Goal: Task Accomplishment & Management: Manage account settings

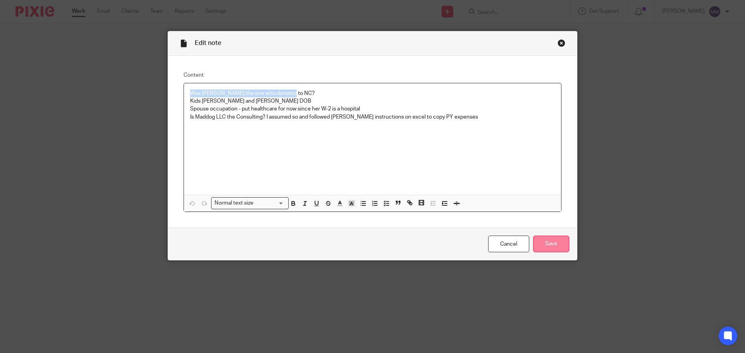
click at [558, 249] on input "Save" at bounding box center [551, 244] width 36 height 17
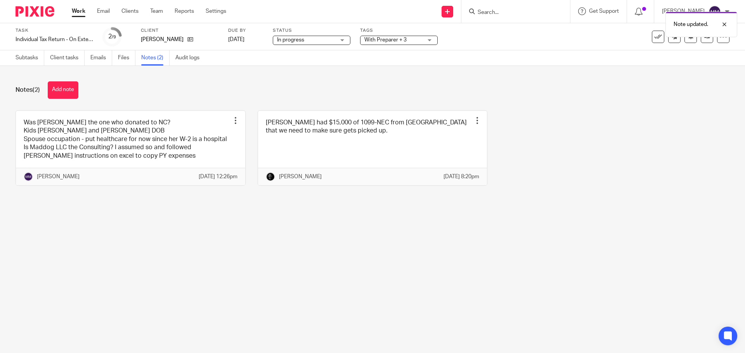
click at [410, 43] on span "With Preparer + 3" at bounding box center [393, 40] width 58 height 8
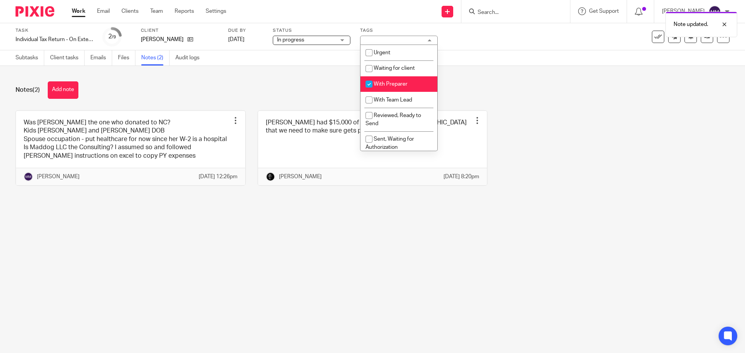
click at [406, 83] on span "With Preparer" at bounding box center [390, 83] width 34 height 5
checkbox input "false"
click at [401, 66] on span "Waiting for client" at bounding box center [393, 68] width 41 height 5
checkbox input "true"
click at [395, 81] on span "With Preparer" at bounding box center [390, 83] width 34 height 5
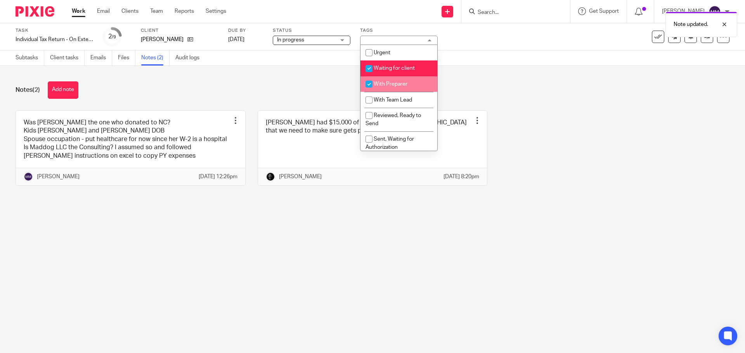
checkbox input "true"
click at [513, 75] on div "Notes (2) Add note Was Jeremy the one who donated to NC? Kids Eliza and Harper'…" at bounding box center [372, 139] width 745 height 147
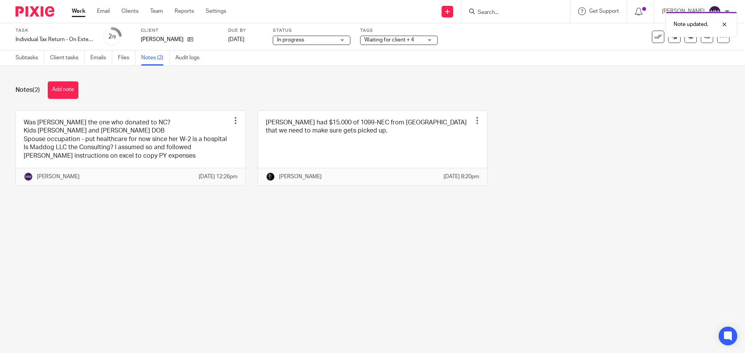
click at [83, 10] on link "Work" at bounding box center [79, 11] width 14 height 8
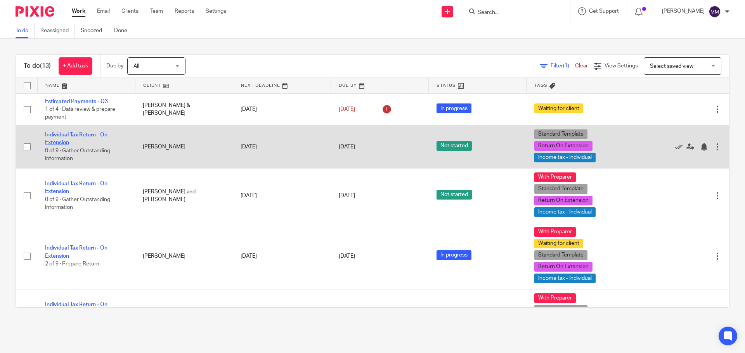
click at [68, 134] on link "Individual Tax Return - On Extension" at bounding box center [76, 138] width 62 height 13
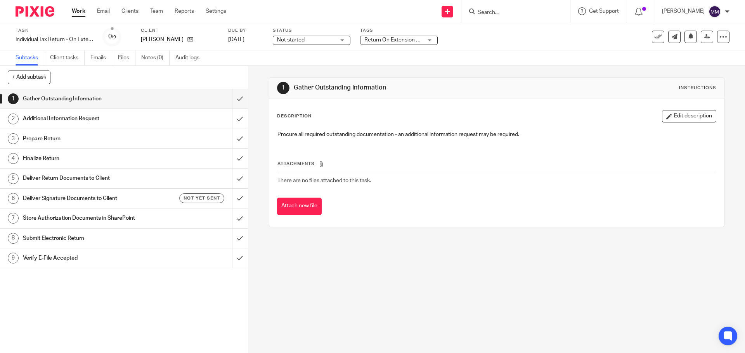
click at [292, 34] on div "Status Not started Not started Not started In progress 1" at bounding box center [312, 37] width 78 height 19
click at [294, 39] on span "Not started" at bounding box center [291, 39] width 28 height 5
click at [295, 60] on li "Not started" at bounding box center [311, 53] width 77 height 16
click at [293, 39] on span "Not started" at bounding box center [291, 39] width 28 height 5
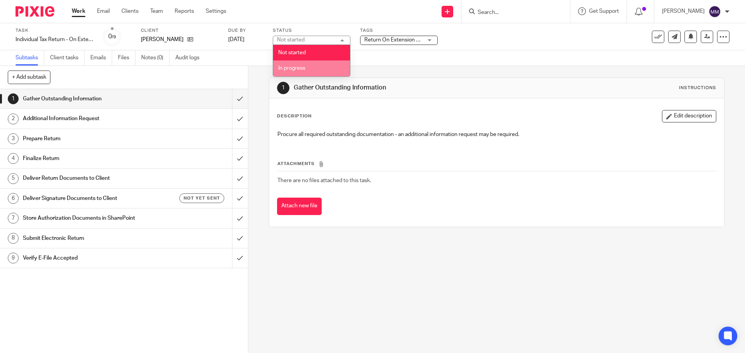
click at [296, 67] on span "In progress" at bounding box center [291, 68] width 27 height 5
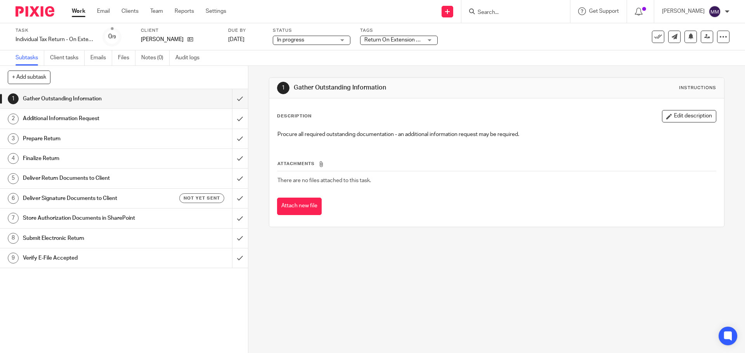
click at [268, 59] on div "Subtasks Client tasks Emails Files Notes (0) Audit logs" at bounding box center [372, 58] width 745 height 16
click at [230, 100] on input "submit" at bounding box center [124, 98] width 248 height 19
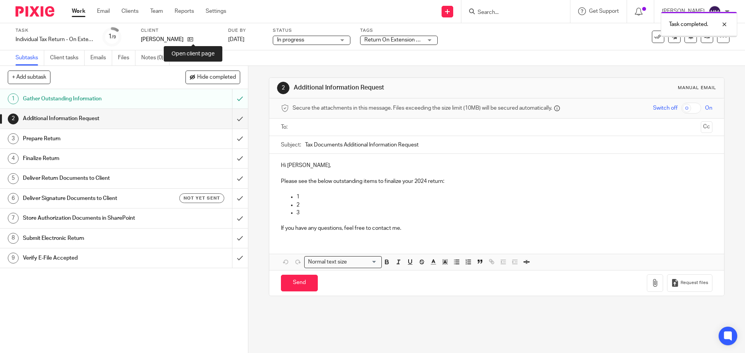
click at [193, 39] on icon at bounding box center [190, 39] width 6 height 6
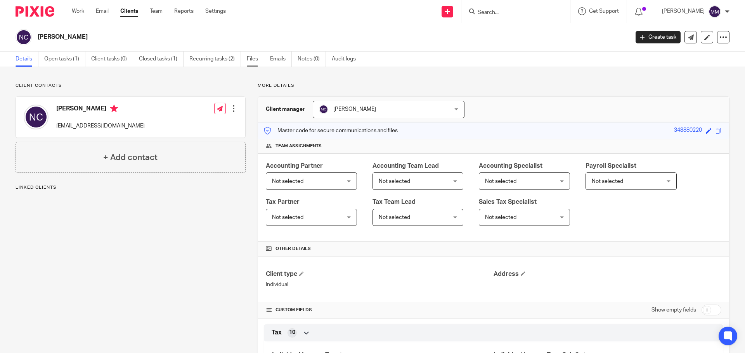
click at [257, 59] on link "Files" at bounding box center [255, 59] width 17 height 15
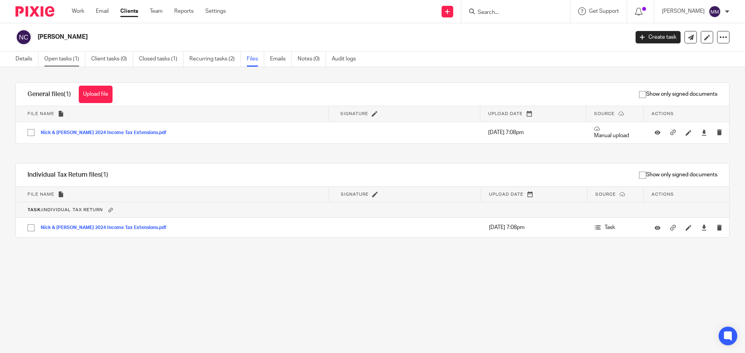
drag, startPoint x: 57, startPoint y: 67, endPoint x: 57, endPoint y: 61, distance: 6.6
click at [57, 65] on main "[PERSON_NAME] Create task Export data Merge Archive client Delete client Detail…" at bounding box center [372, 176] width 745 height 353
click at [57, 61] on link "Open tasks (1)" at bounding box center [64, 59] width 41 height 15
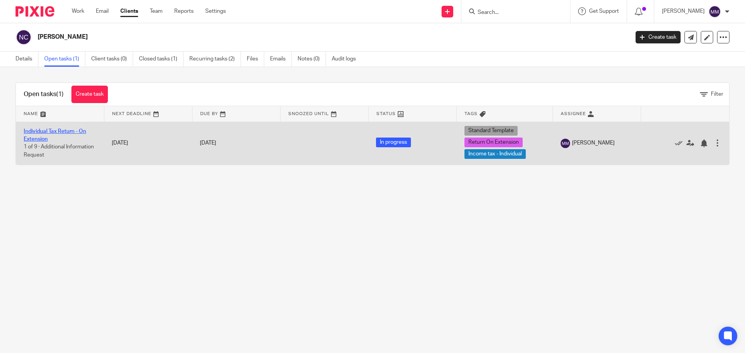
click at [64, 130] on link "Individual Tax Return - On Extension" at bounding box center [55, 135] width 62 height 13
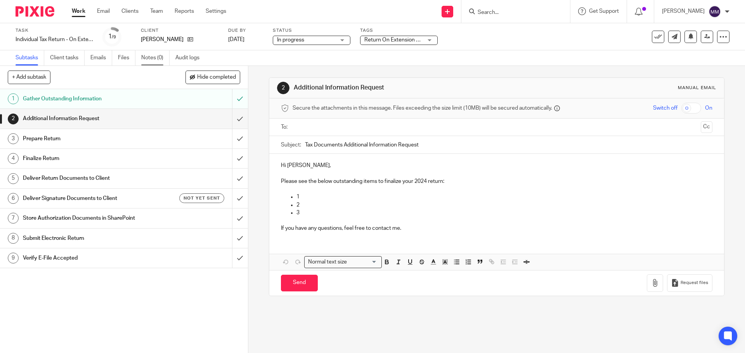
click at [158, 56] on link "Notes (0)" at bounding box center [155, 57] width 28 height 15
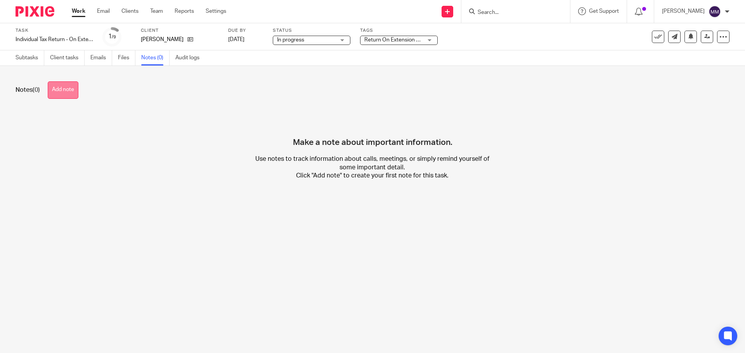
click at [61, 87] on button "Add note" at bounding box center [63, 89] width 31 height 17
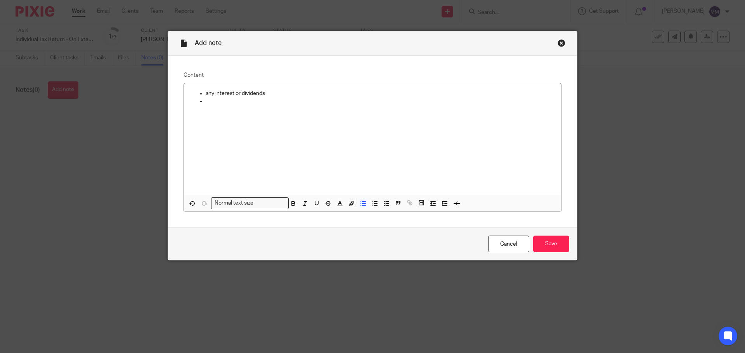
click at [263, 100] on p at bounding box center [380, 101] width 349 height 8
click at [534, 238] on input "Save" at bounding box center [551, 244] width 36 height 17
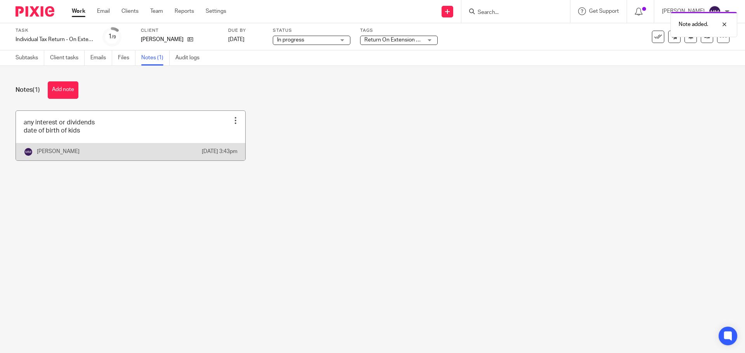
click at [118, 144] on link at bounding box center [130, 136] width 229 height 50
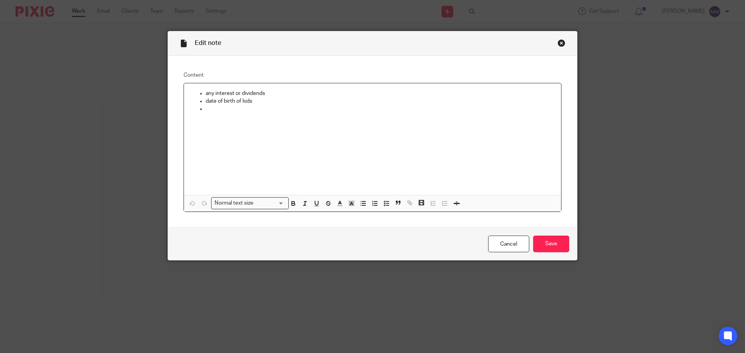
click at [268, 101] on p "date of birth of kids" at bounding box center [380, 101] width 349 height 8
click at [557, 242] on input "Save" at bounding box center [551, 244] width 36 height 17
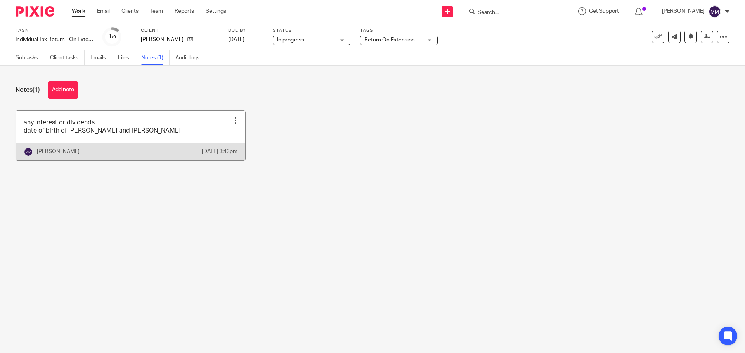
click at [122, 135] on link at bounding box center [130, 136] width 229 height 50
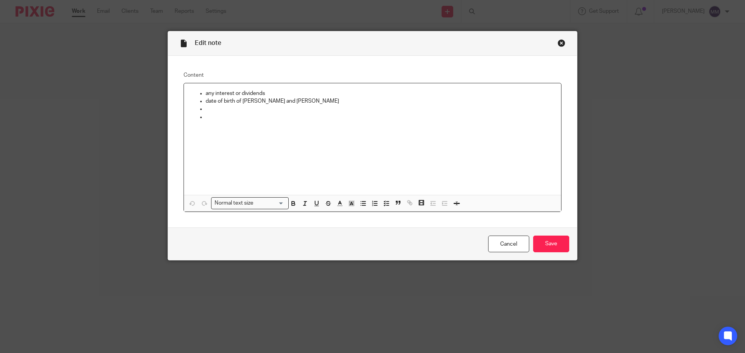
click at [249, 108] on p at bounding box center [380, 109] width 349 height 8
click at [564, 242] on input "Save" at bounding box center [551, 244] width 36 height 17
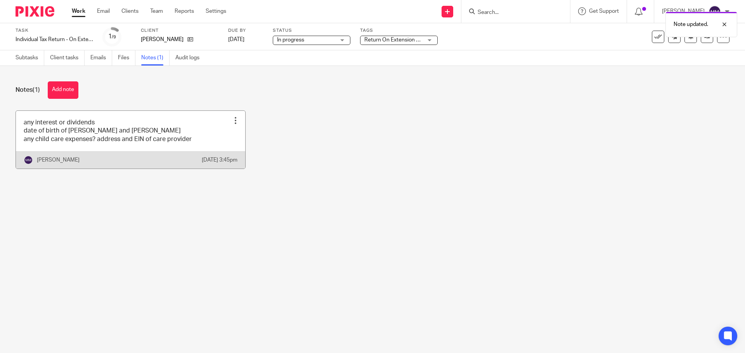
click at [114, 128] on link at bounding box center [130, 140] width 229 height 58
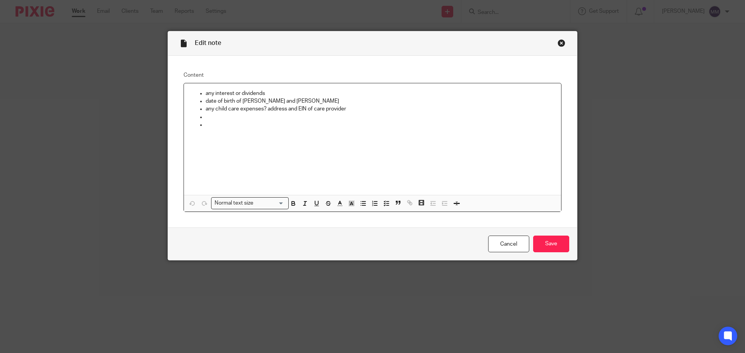
click at [277, 91] on p "any interest or dividends" at bounding box center [380, 94] width 349 height 8
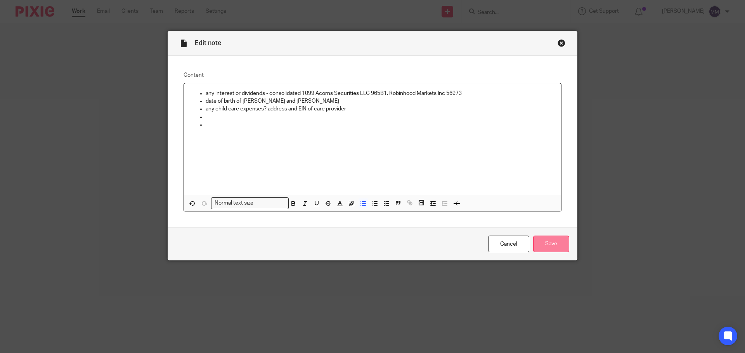
click at [558, 239] on input "Save" at bounding box center [551, 244] width 36 height 17
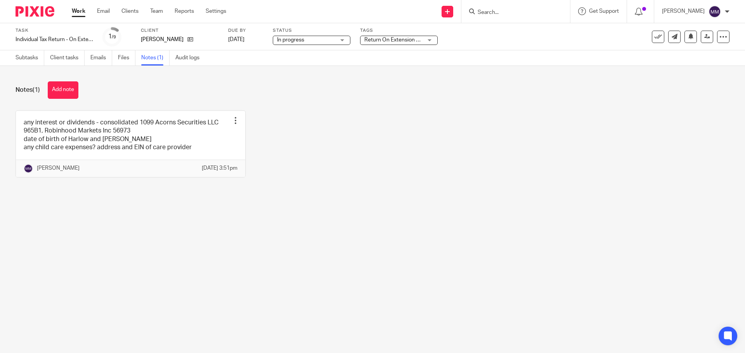
click at [363, 205] on div "Notes (1) Add note any interest or dividends - consolidated 1099 Acorns Securit…" at bounding box center [372, 135] width 745 height 139
click at [199, 263] on main "Task Individual Tax Return - On Extension Save Individual Tax Return - On Exten…" at bounding box center [372, 176] width 745 height 353
click at [147, 140] on link at bounding box center [130, 144] width 229 height 66
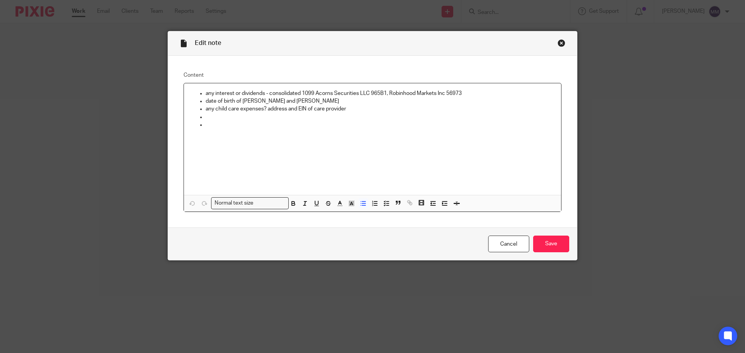
click at [208, 116] on p at bounding box center [380, 117] width 349 height 8
click at [543, 243] on input "Save" at bounding box center [551, 244] width 36 height 17
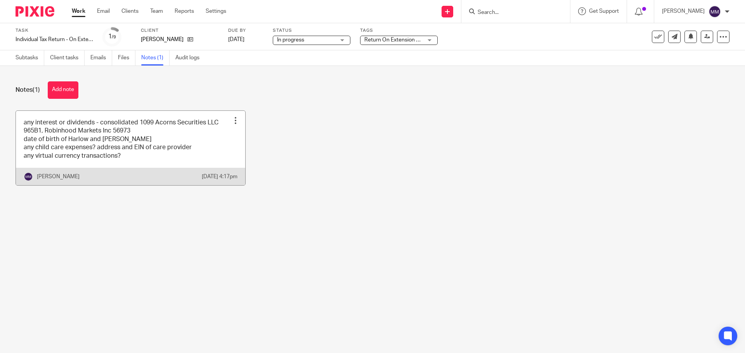
click at [144, 135] on link at bounding box center [130, 148] width 229 height 74
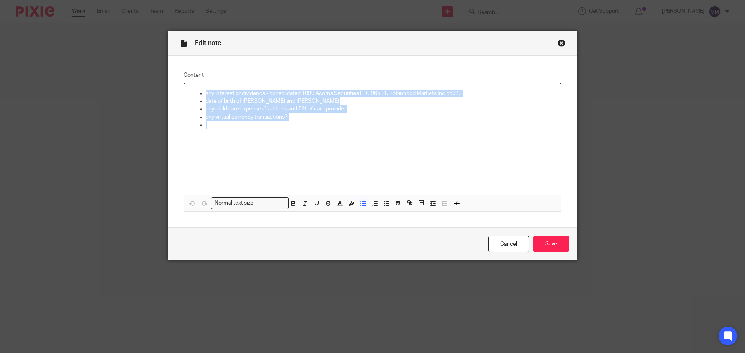
drag, startPoint x: 267, startPoint y: 129, endPoint x: 169, endPoint y: 71, distance: 113.7
click at [169, 71] on div "Content any interest or dividends - consolidated 1099 Acorns Securities LLC 965…" at bounding box center [372, 142] width 409 height 172
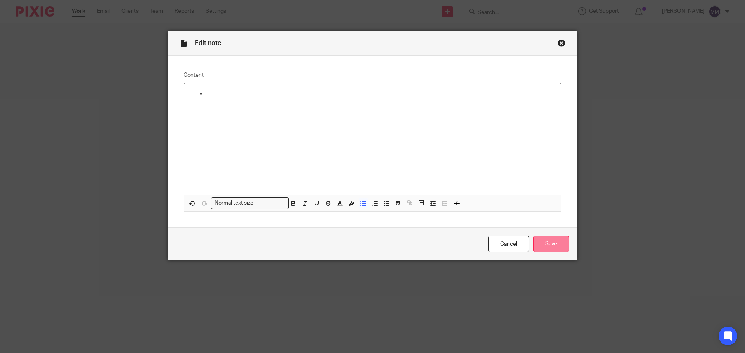
click at [553, 244] on input "Save" at bounding box center [551, 244] width 36 height 17
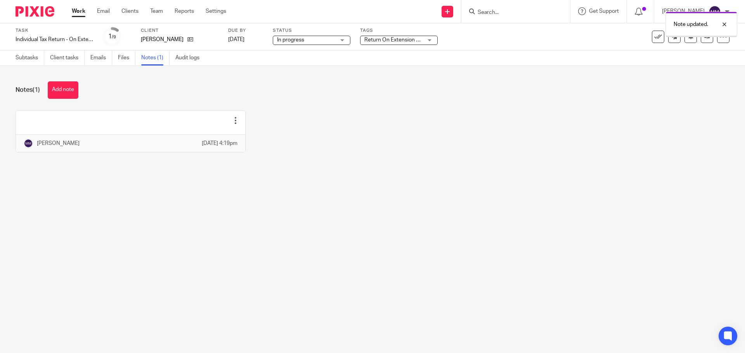
click at [76, 14] on link "Work" at bounding box center [79, 11] width 14 height 8
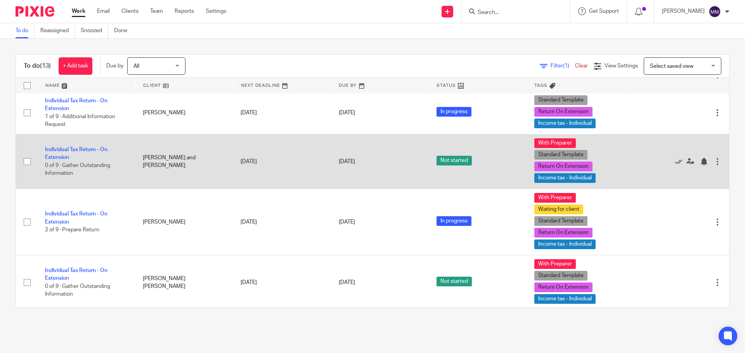
scroll to position [78, 0]
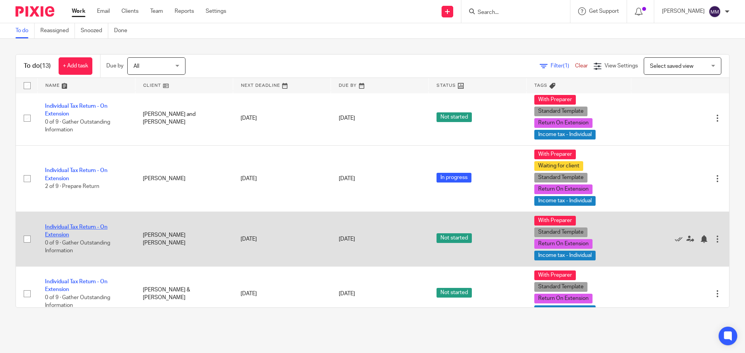
click at [92, 224] on td "Individual Tax Return - On Extension 0 of 9 · Gather Outstanding Information" at bounding box center [86, 239] width 98 height 55
click at [91, 225] on link "Individual Tax Return - On Extension" at bounding box center [76, 231] width 62 height 13
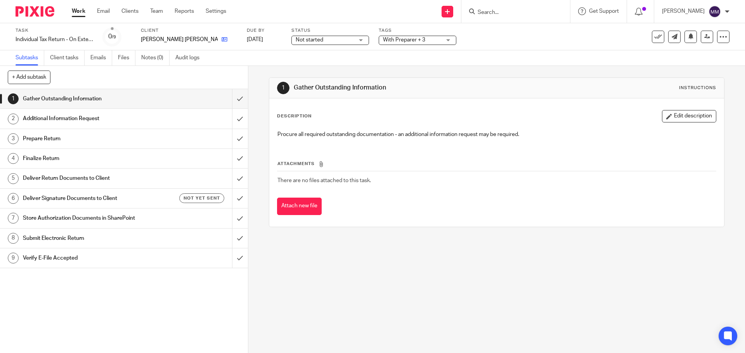
click at [218, 37] on link at bounding box center [223, 40] width 10 height 8
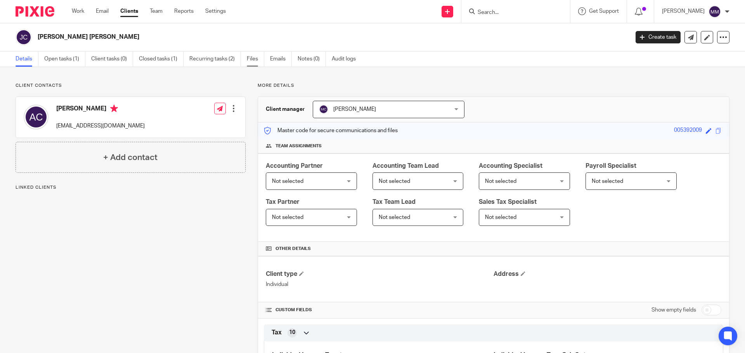
click at [261, 58] on link "Files" at bounding box center [255, 59] width 17 height 15
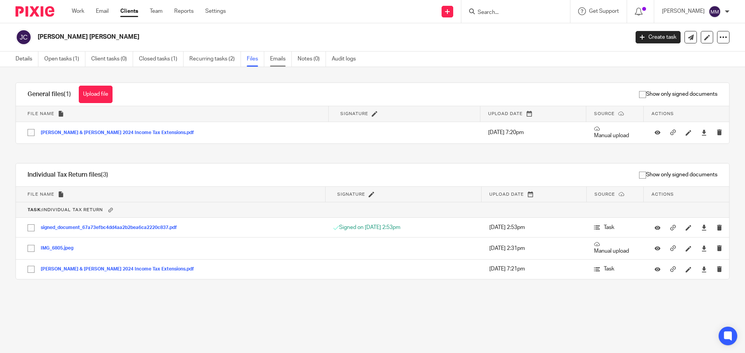
click at [281, 59] on link "Emails" at bounding box center [281, 59] width 22 height 15
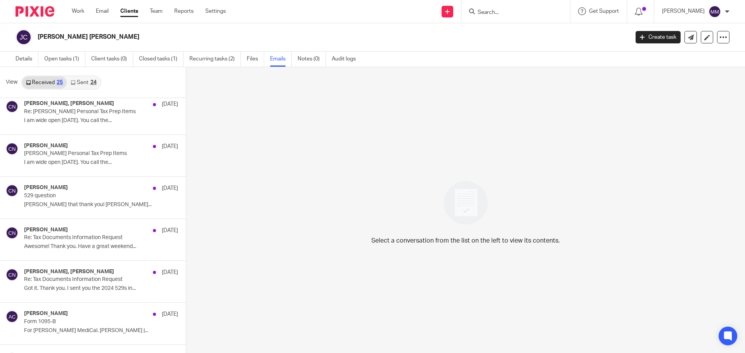
scroll to position [194, 0]
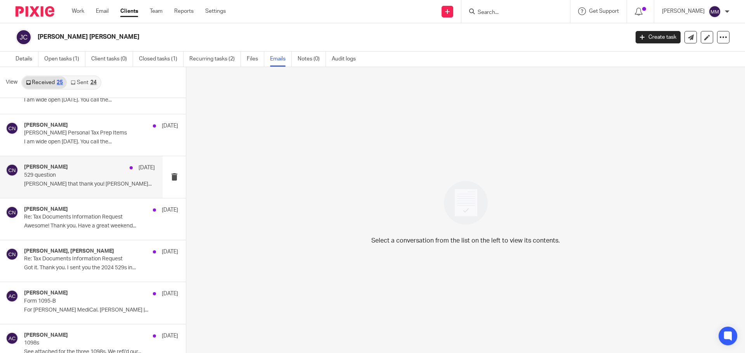
click at [92, 182] on p "[PERSON_NAME] that thank you! [PERSON_NAME]..." at bounding box center [89, 184] width 131 height 7
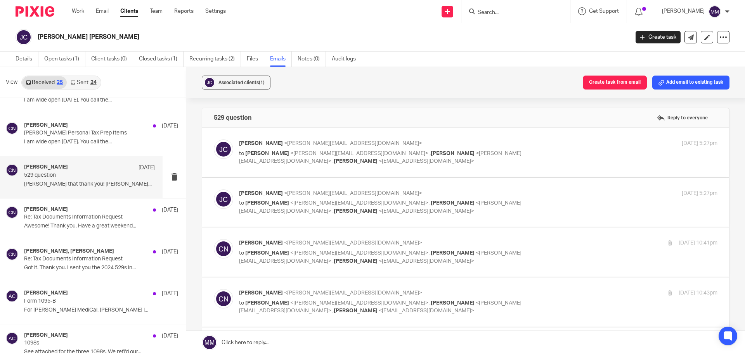
scroll to position [0, 0]
click at [639, 149] on div "Jeremy Campbell <jeremy.sola@gmail.com> to Chris Nowicki <chris@getexact.com> ,…" at bounding box center [478, 153] width 478 height 26
checkbox input "true"
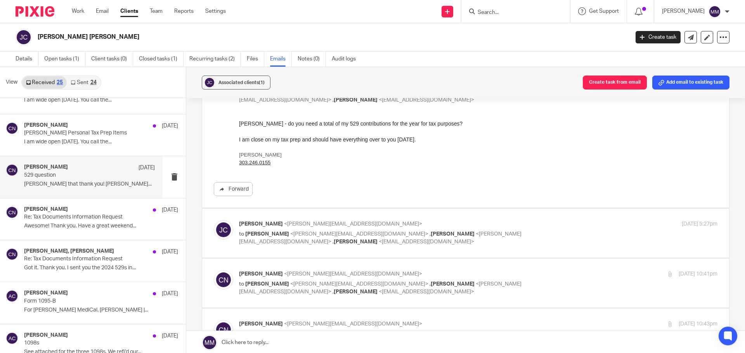
scroll to position [116, 0]
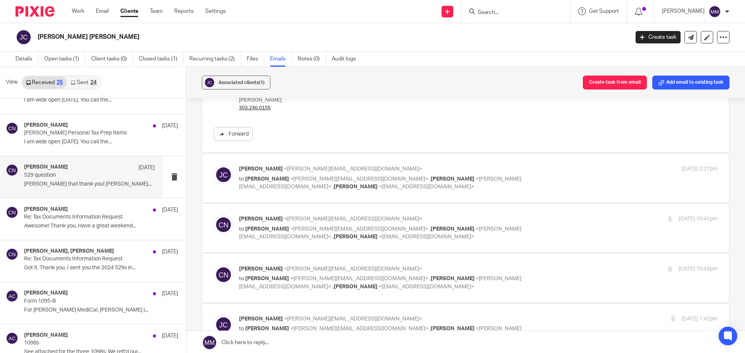
click at [592, 180] on div "Jeremy Campbell <jeremy.sola@gmail.com> to Chris Nowicki <chris@getexact.com> ,…" at bounding box center [478, 178] width 478 height 26
checkbox input "true"
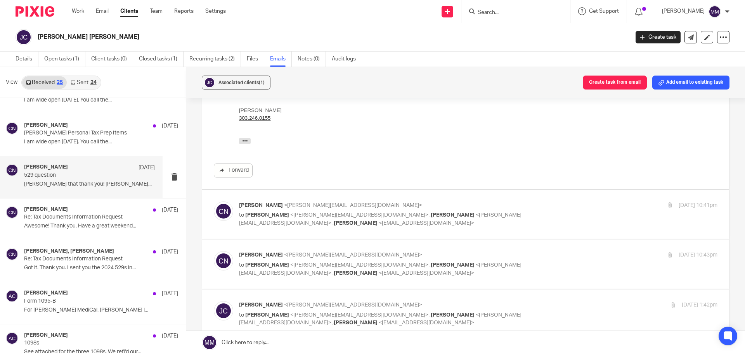
scroll to position [271, 0]
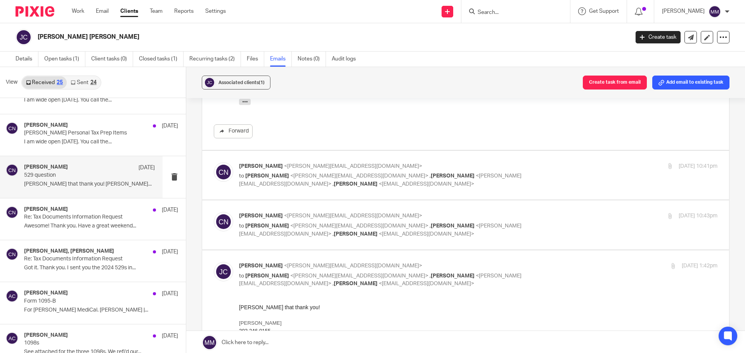
click at [366, 183] on p "to Jeremy Campbell <jeremy.sola@gmail.com> , Mike Condino <mike@getexact.com> ,…" at bounding box center [398, 180] width 319 height 16
checkbox input "true"
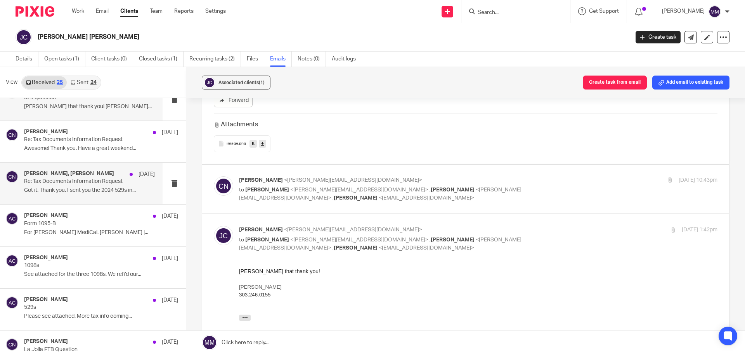
click at [106, 199] on div "Austin Campbell, Chris Nowicki Aug 15 Re: Tax Documents Information Request Got…" at bounding box center [81, 183] width 163 height 41
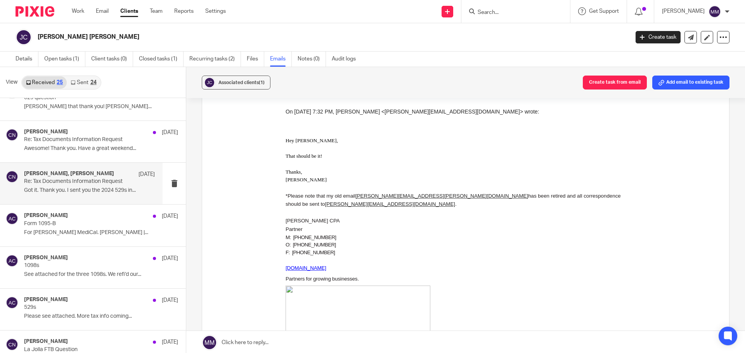
scroll to position [0, 0]
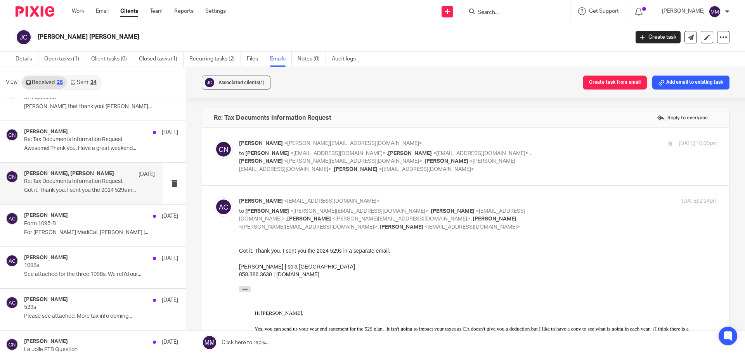
click at [548, 161] on p "to Austin Campbell <austin@solasalons.com> , Nicholas Campbell <nick46@me.com> …" at bounding box center [398, 162] width 319 height 24
checkbox input "true"
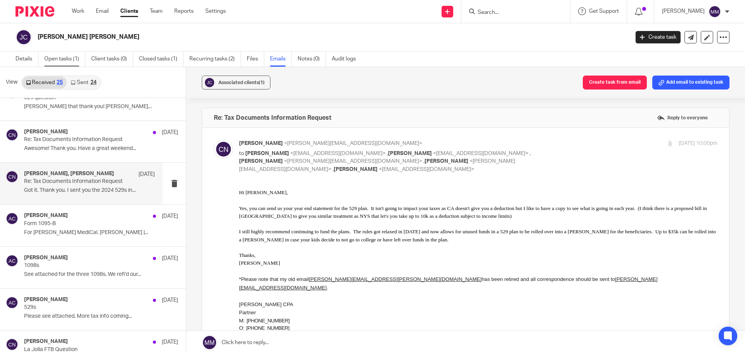
click at [67, 62] on link "Open tasks (1)" at bounding box center [64, 59] width 41 height 15
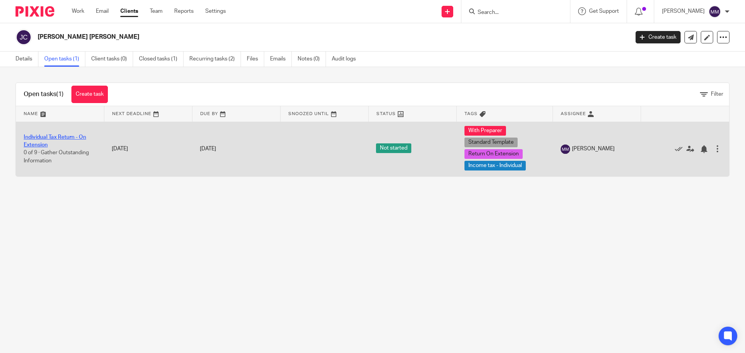
click at [50, 137] on link "Individual Tax Return - On Extension" at bounding box center [55, 141] width 62 height 13
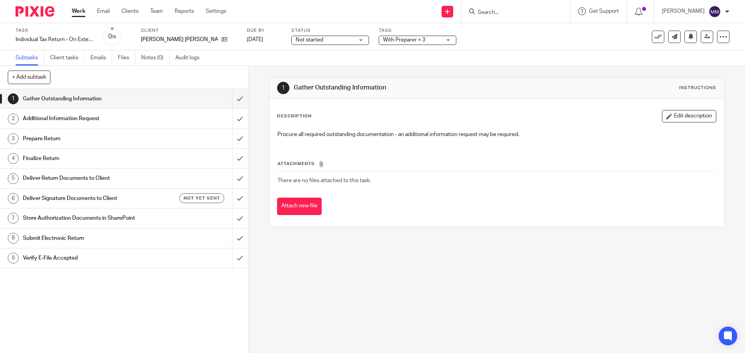
click at [304, 39] on span "Not started" at bounding box center [310, 39] width 28 height 5
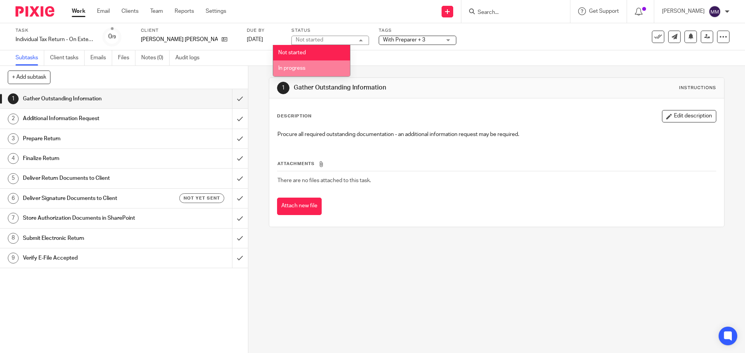
click at [304, 68] on span "In progress" at bounding box center [291, 68] width 27 height 5
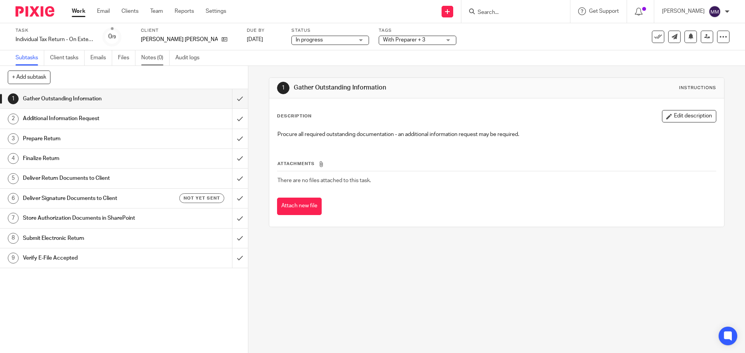
click at [154, 60] on link "Notes (0)" at bounding box center [155, 57] width 28 height 15
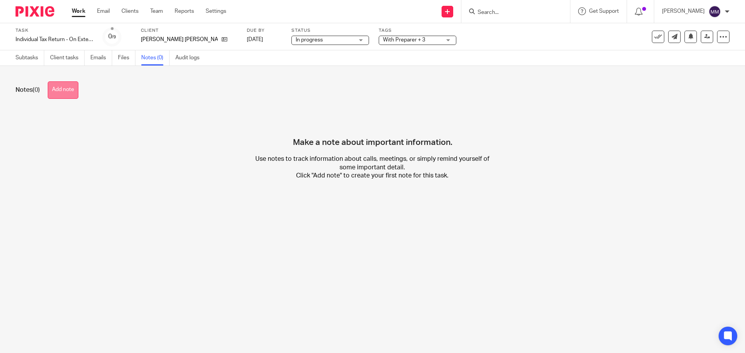
click at [67, 93] on button "Add note" at bounding box center [63, 89] width 31 height 17
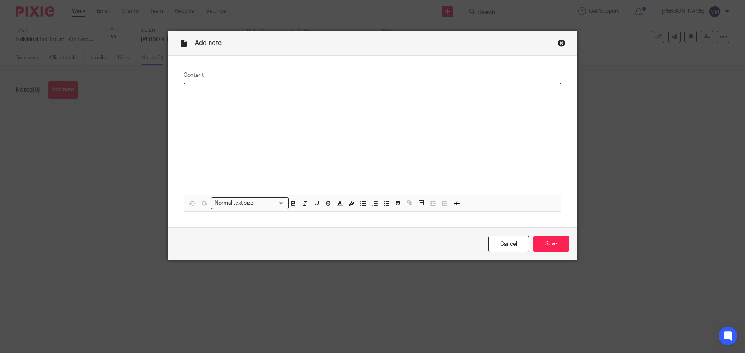
click at [344, 122] on div at bounding box center [372, 139] width 377 height 112
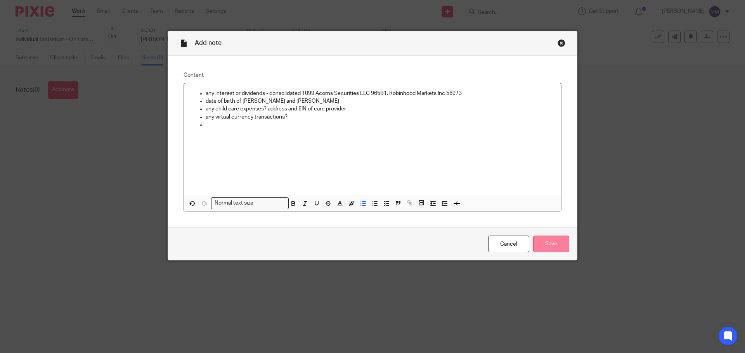
click at [559, 249] on input "Save" at bounding box center [551, 244] width 36 height 17
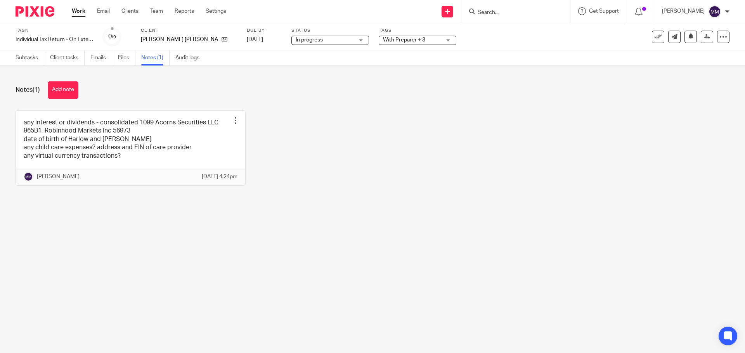
click at [79, 9] on link "Work" at bounding box center [79, 11] width 14 height 8
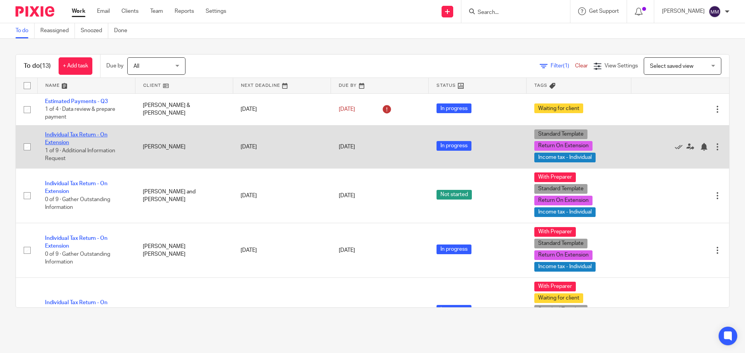
click at [94, 133] on link "Individual Tax Return - On Extension" at bounding box center [76, 138] width 62 height 13
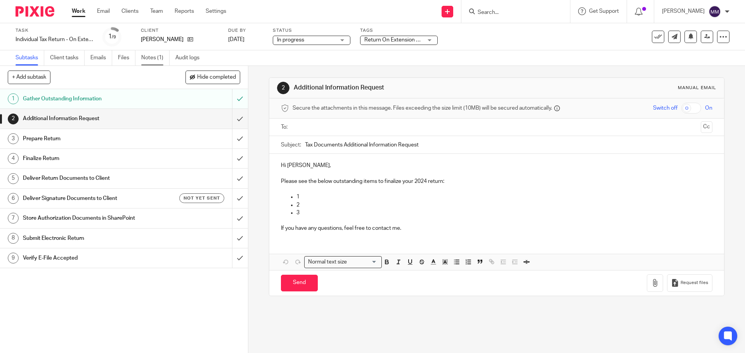
click at [151, 55] on link "Notes (1)" at bounding box center [155, 57] width 28 height 15
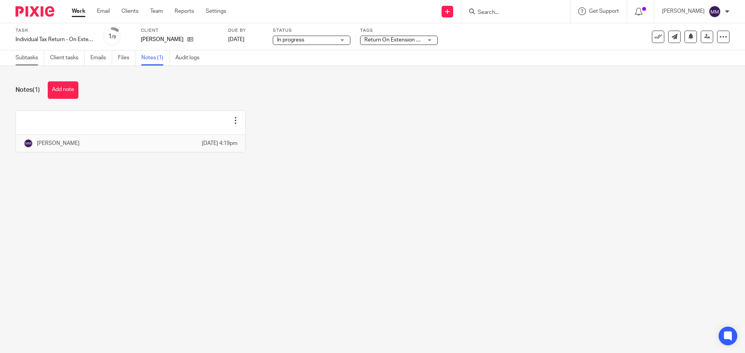
click at [18, 61] on link "Subtasks" at bounding box center [30, 57] width 29 height 15
